Goal: Register for event/course

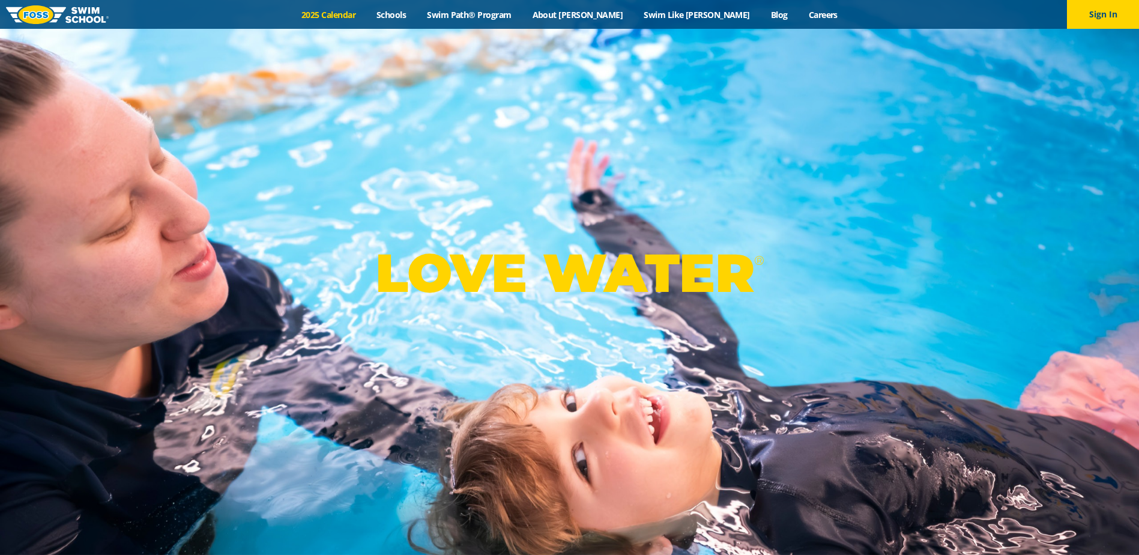
click at [366, 9] on link "2025 Calendar" at bounding box center [328, 14] width 75 height 11
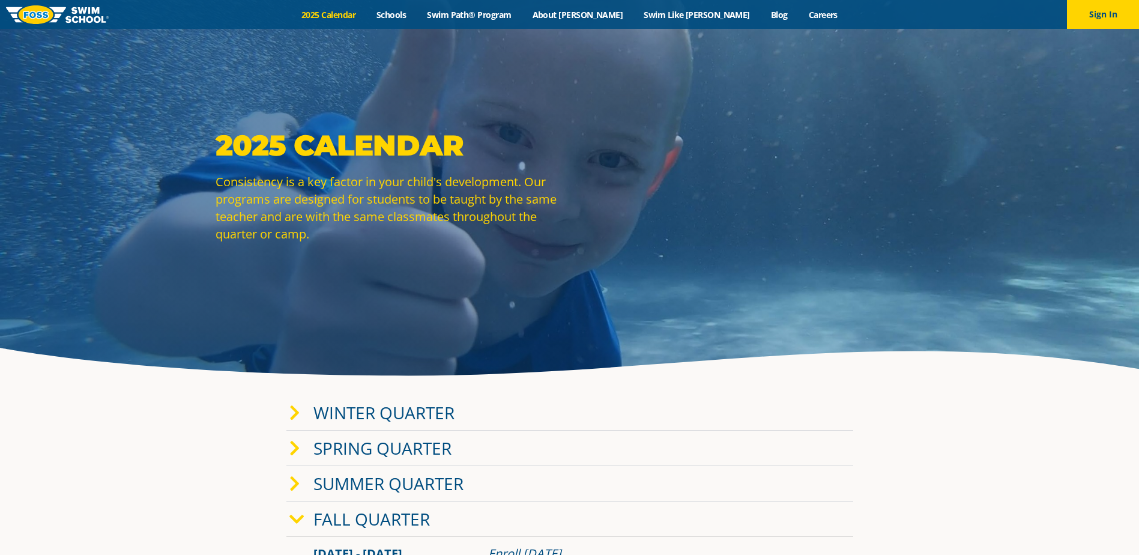
click at [376, 407] on link "Winter Quarter" at bounding box center [384, 412] width 141 height 23
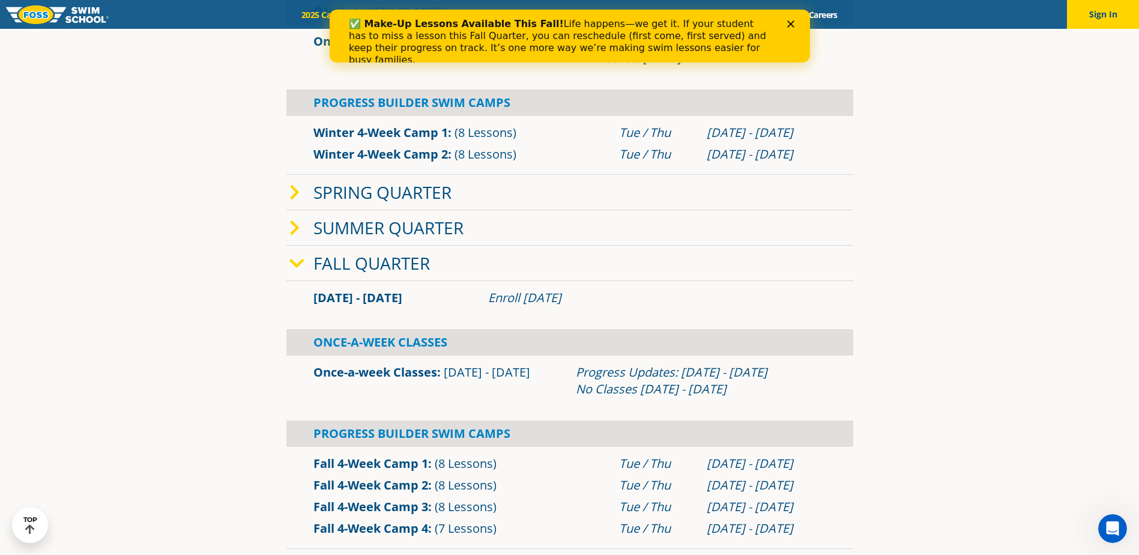
click at [409, 238] on link "Summer Quarter" at bounding box center [389, 227] width 150 height 23
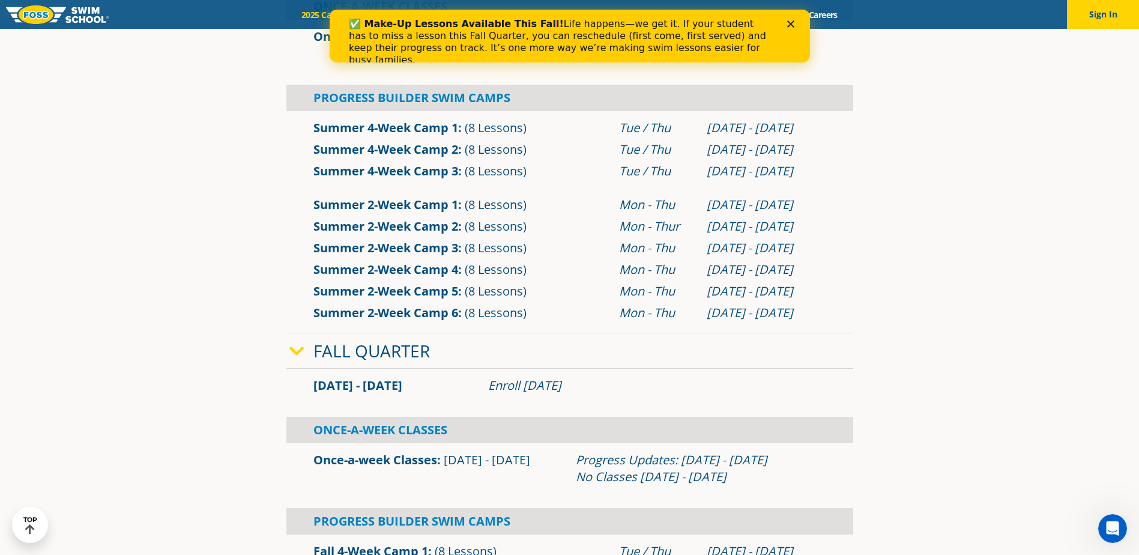
scroll to position [901, 0]
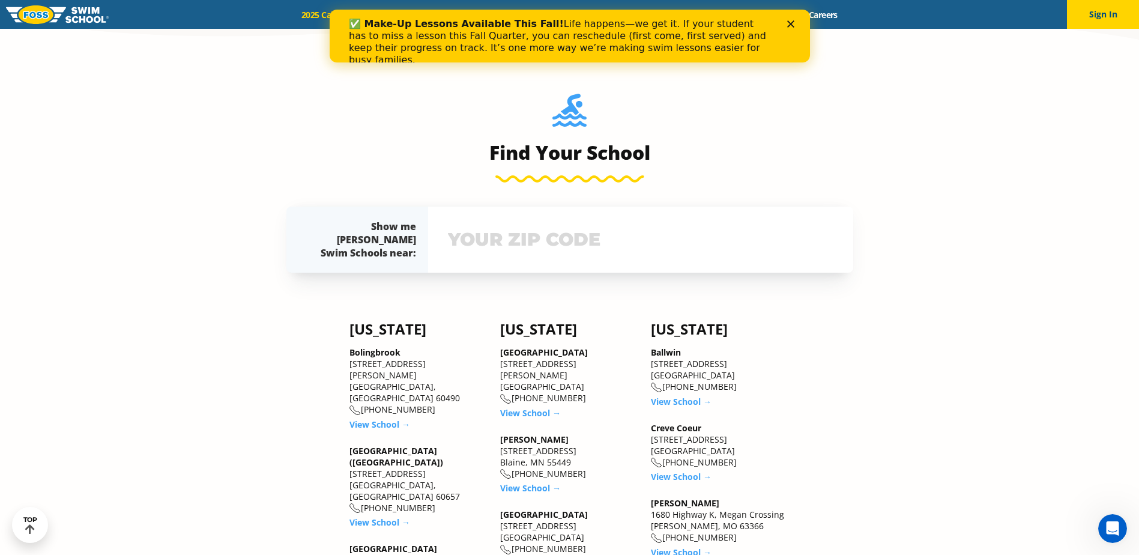
click at [493, 244] on input "text" at bounding box center [641, 239] width 392 height 35
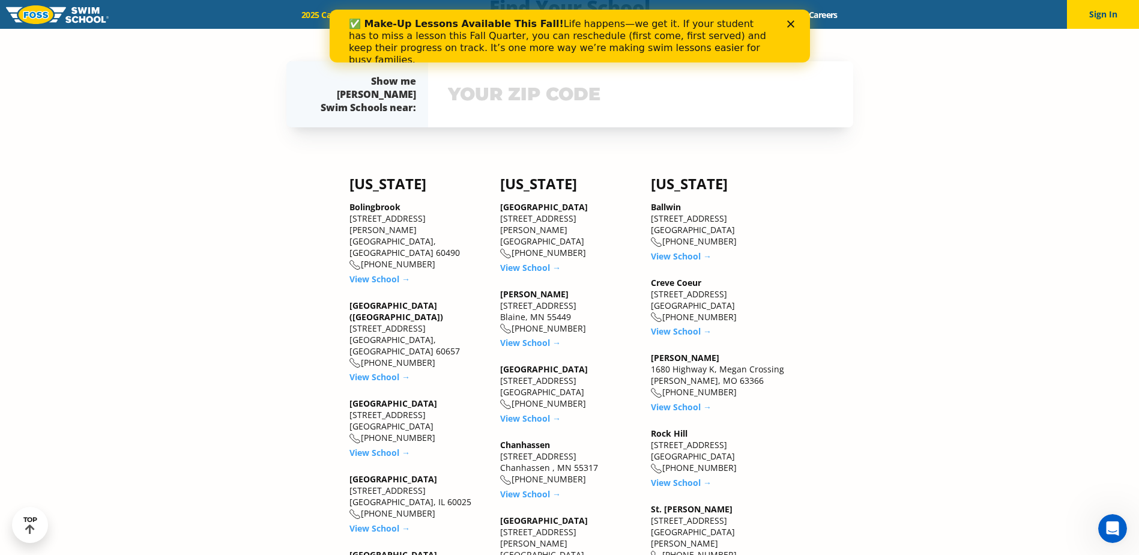
scroll to position [1653, 0]
type input "80005"
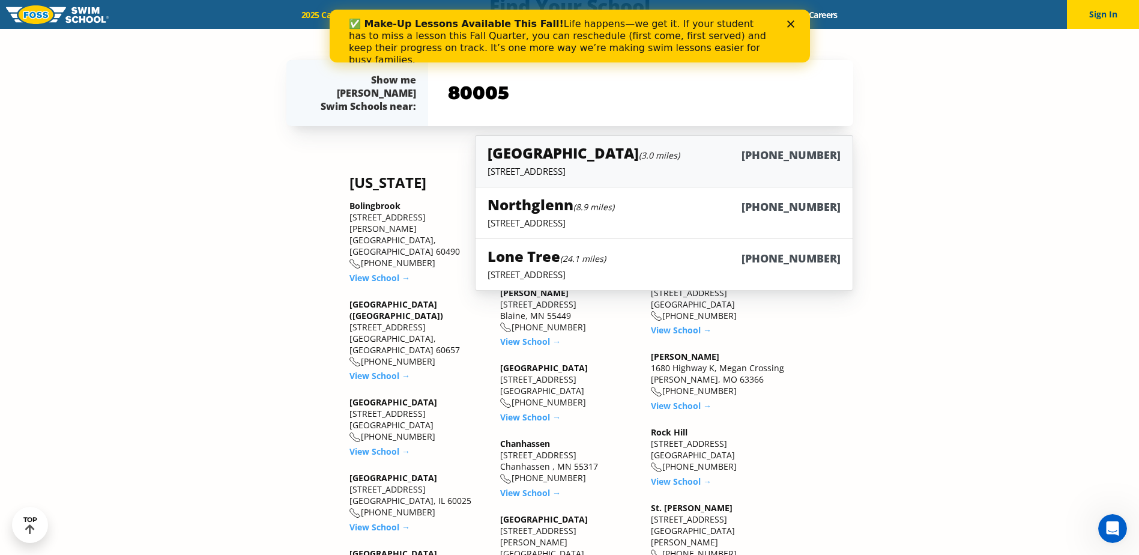
click at [671, 162] on div "Westminster (3.0 miles) (983) 203-0300" at bounding box center [664, 154] width 353 height 22
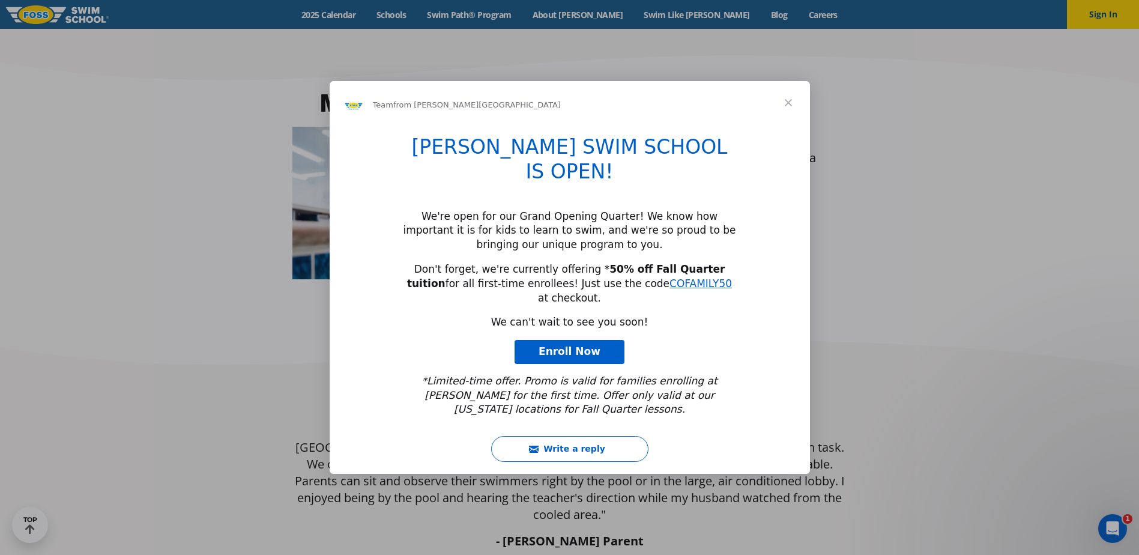
scroll to position [721, 0]
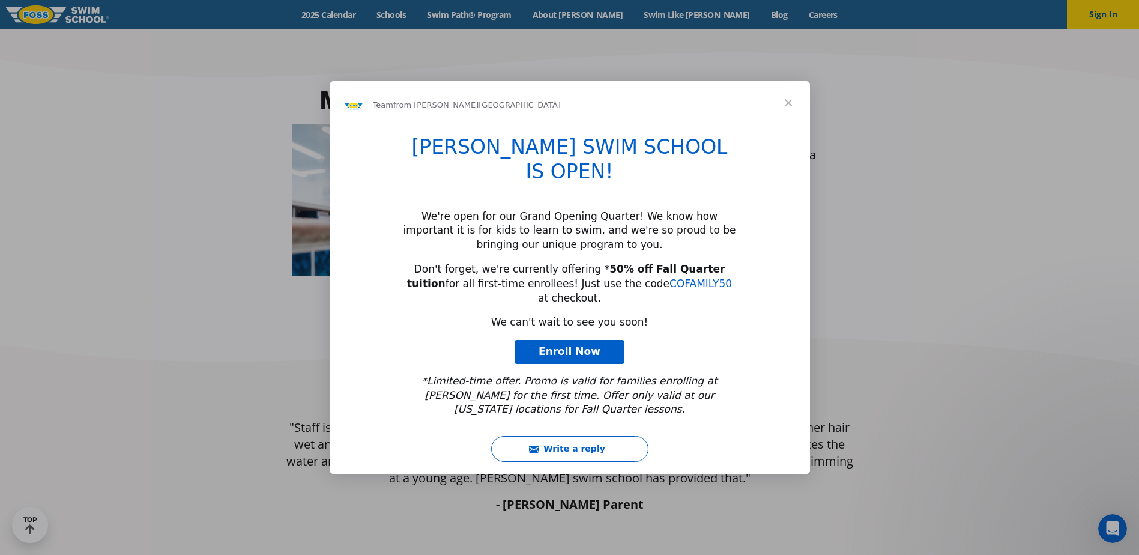
click at [792, 124] on span "Close" at bounding box center [788, 102] width 43 height 43
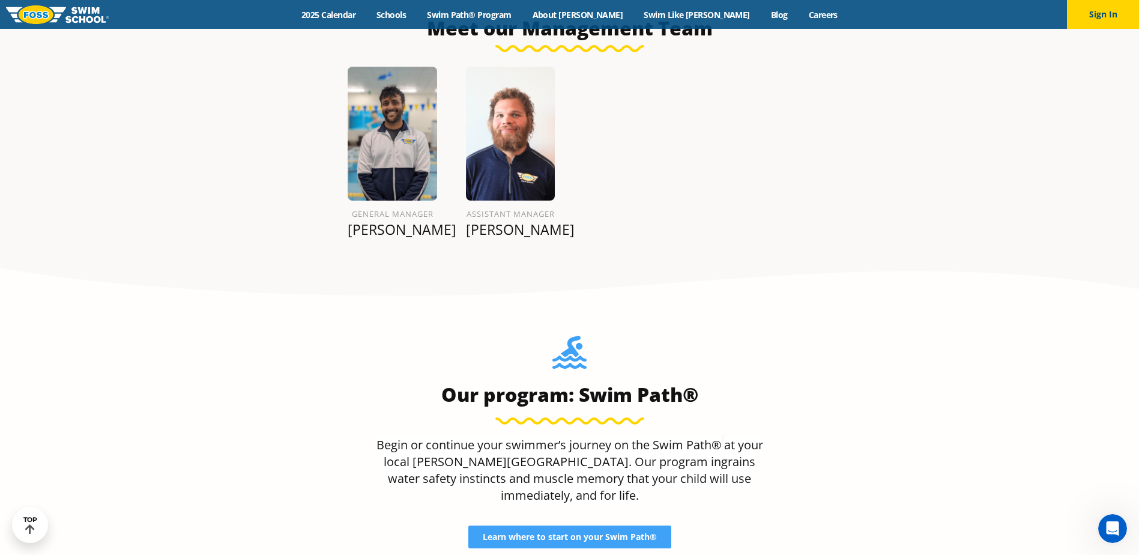
scroll to position [1441, 0]
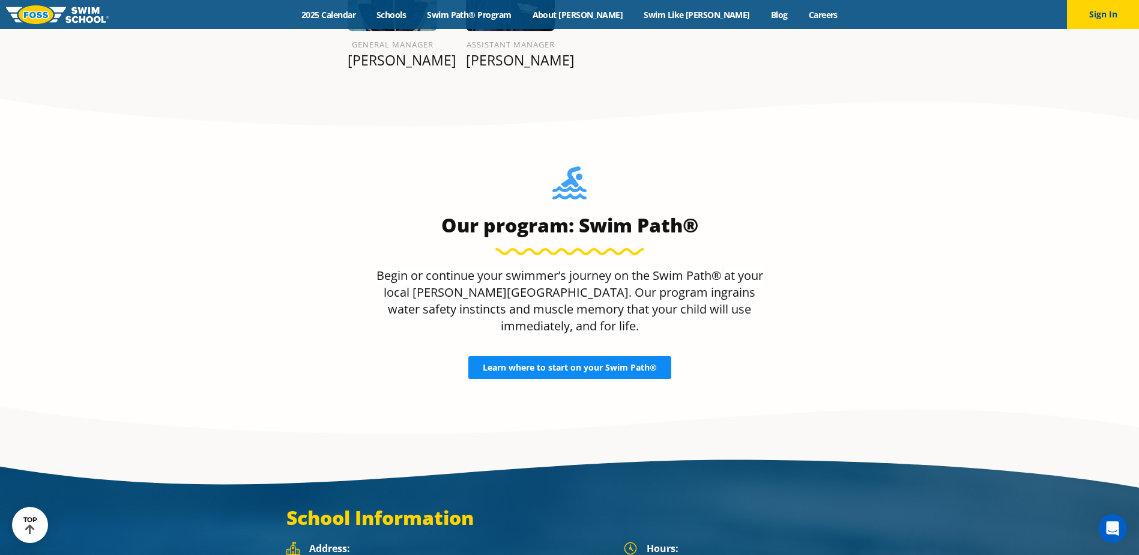
click at [602, 363] on span "Learn where to start on your Swim Path®" at bounding box center [570, 367] width 174 height 8
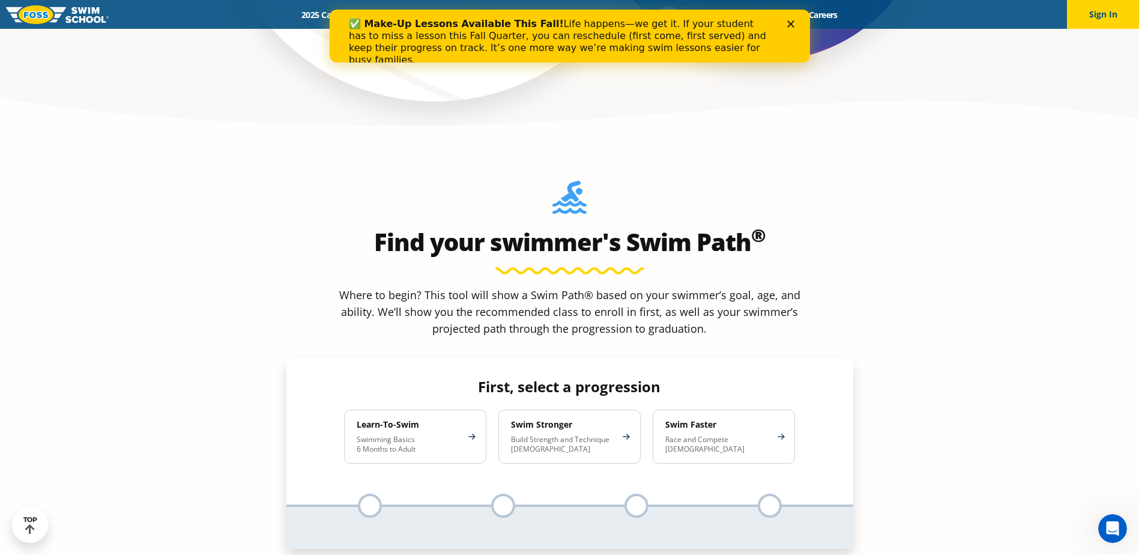
scroll to position [1021, 0]
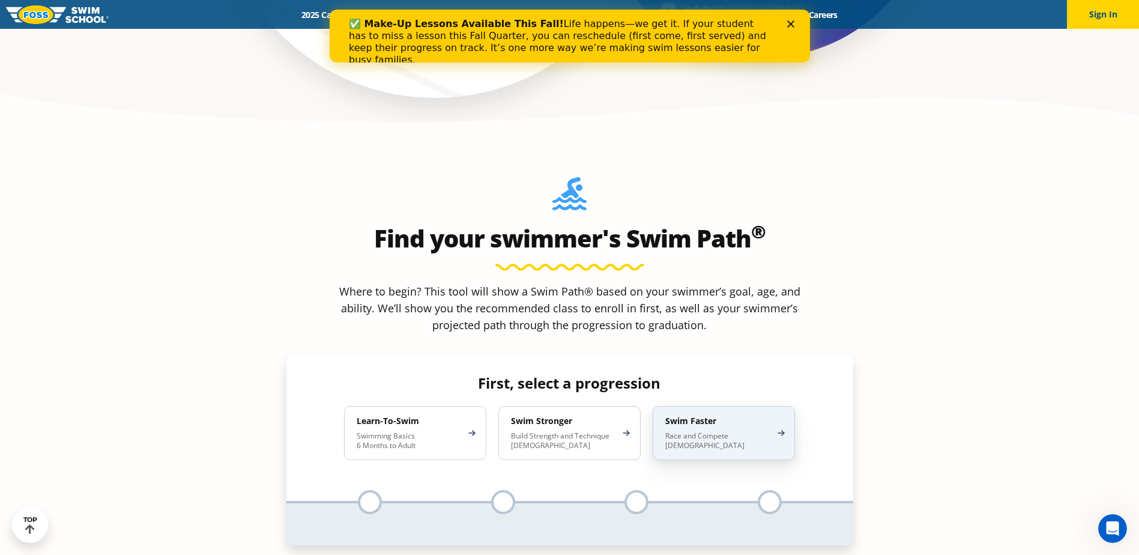
click at [720, 431] on p "Race and Compete [DEMOGRAPHIC_DATA]" at bounding box center [717, 440] width 105 height 19
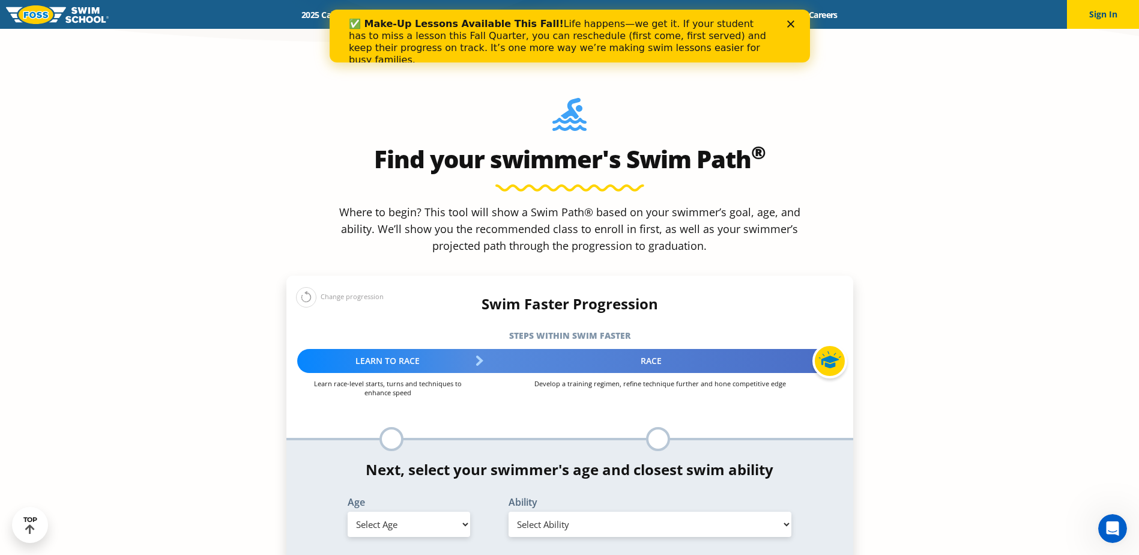
scroll to position [1201, 0]
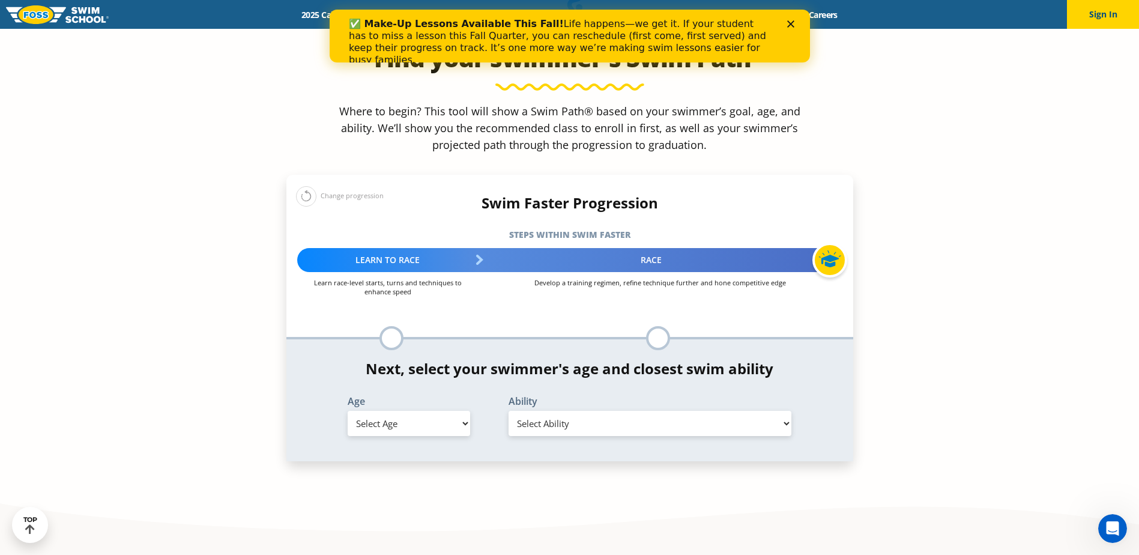
click at [419, 411] on select "Select Age [DEMOGRAPHIC_DATA] months - 1 year 1 year 2 years 3 years 4 years 5 …" at bounding box center [409, 423] width 123 height 25
select select "9-years"
click at [348, 411] on select "Select Age [DEMOGRAPHIC_DATA] months - 1 year 1 year 2 years 3 years 4 years 5 …" at bounding box center [409, 423] width 123 height 25
click at [623, 411] on select "Select Ability First in-water experience When in the water, reliant on a life j…" at bounding box center [650, 423] width 283 height 25
click at [509, 411] on select "Select Ability First in-water experience When in the water, reliant on a life j…" at bounding box center [650, 423] width 283 height 25
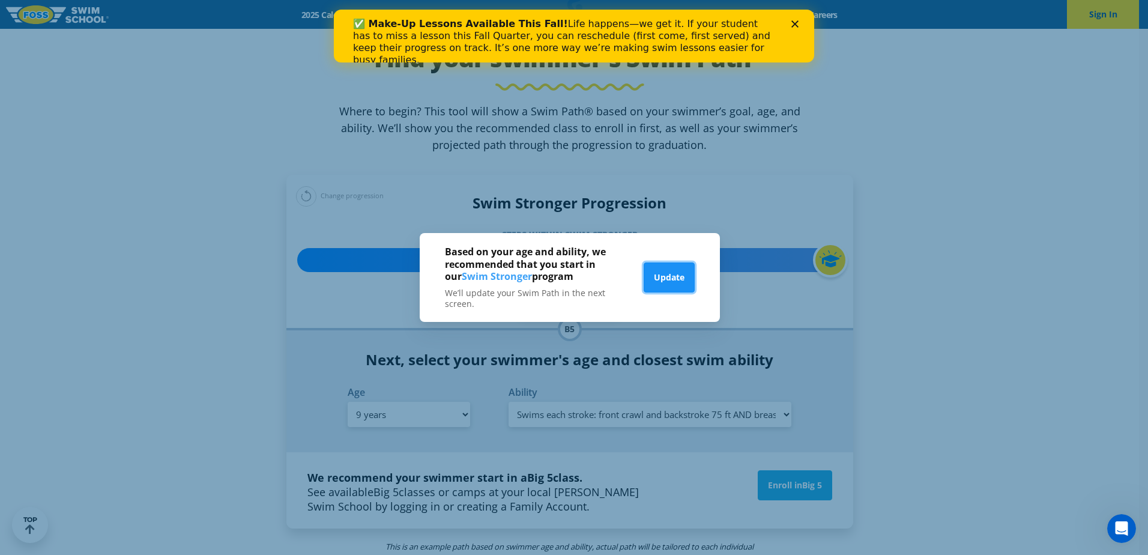
click at [657, 279] on button "Update" at bounding box center [669, 277] width 51 height 30
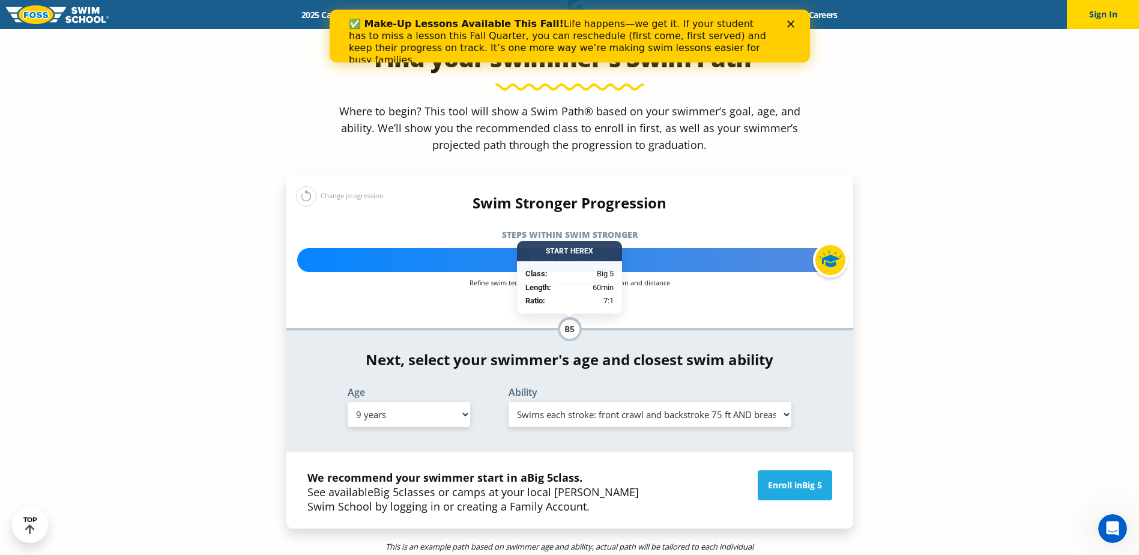
click at [652, 402] on select "Select Ability First in-water experience When in the water, reliant on a life j…" at bounding box center [650, 414] width 283 height 25
select select "9-years-know-turns-and-finishes-200-yard-medley-of-all-strokes-and-300-yard-fro…"
click at [509, 402] on select "Select Ability First in-water experience When in the water, reliant on a life j…" at bounding box center [650, 414] width 283 height 25
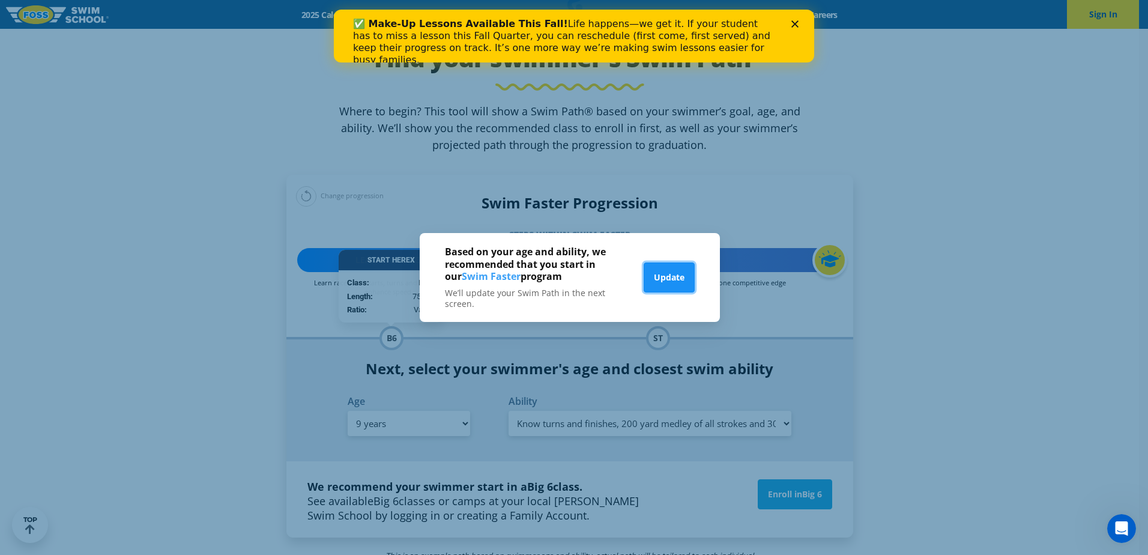
click at [668, 288] on button "Update" at bounding box center [669, 277] width 51 height 30
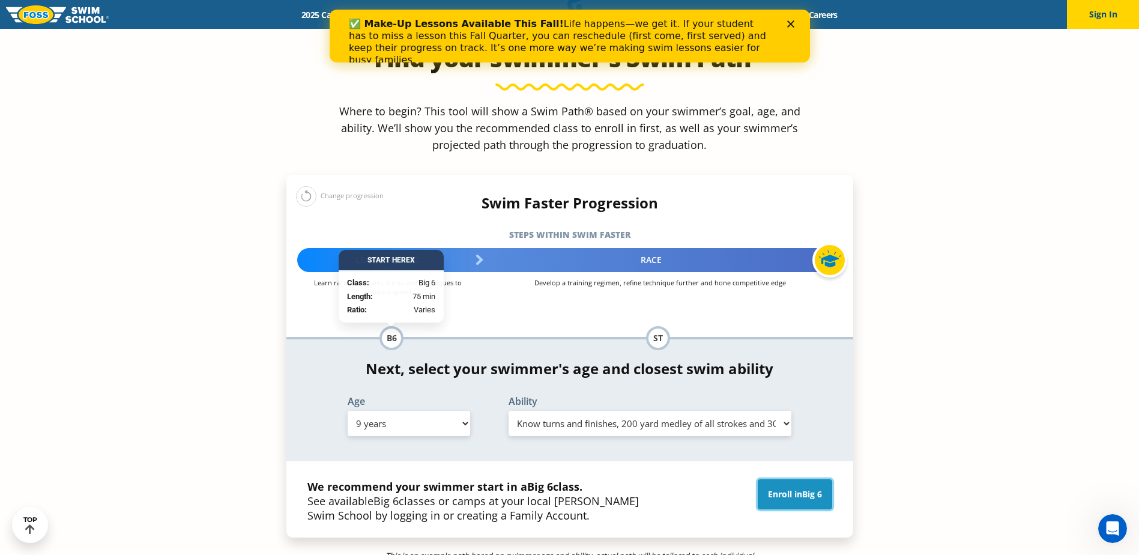
click at [769, 479] on link "Enroll in Big 6" at bounding box center [795, 494] width 74 height 30
